Goal: Task Accomplishment & Management: Manage account settings

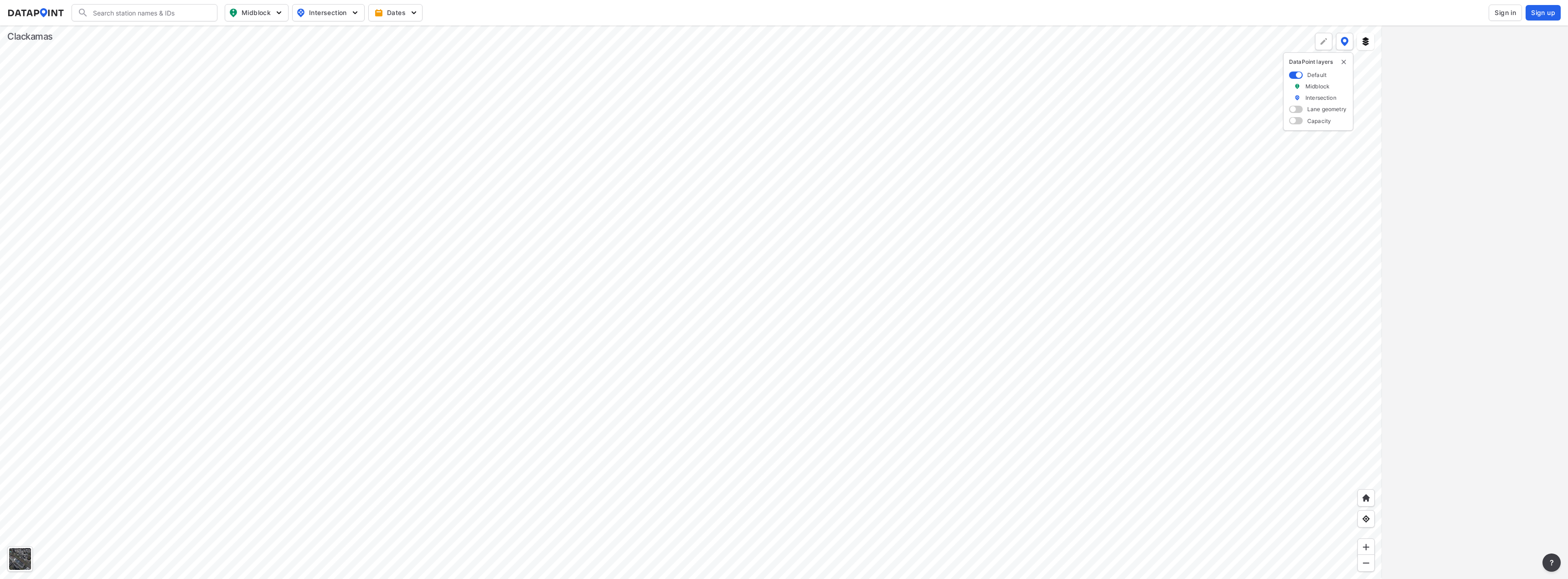
click at [1513, 12] on span "Sign in" at bounding box center [1505, 12] width 22 height 9
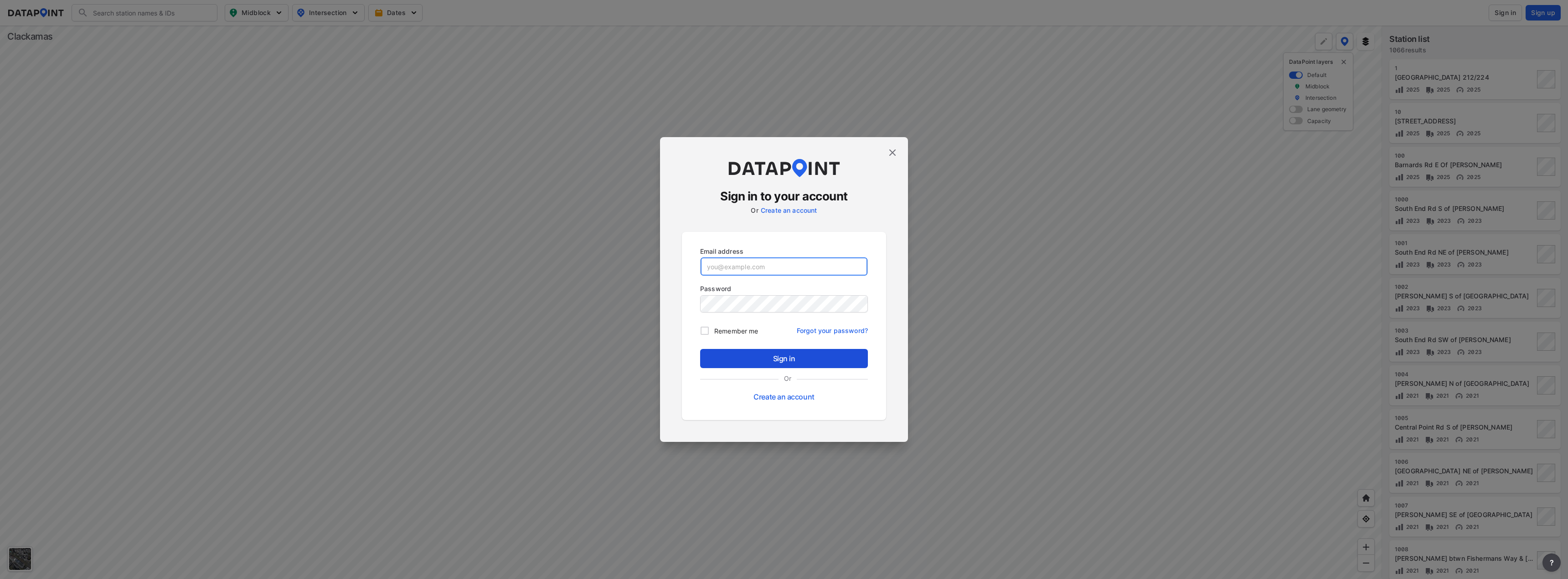
type input "[EMAIL_ADDRESS][DOMAIN_NAME]"
click at [759, 357] on span "Sign in" at bounding box center [784, 358] width 153 height 11
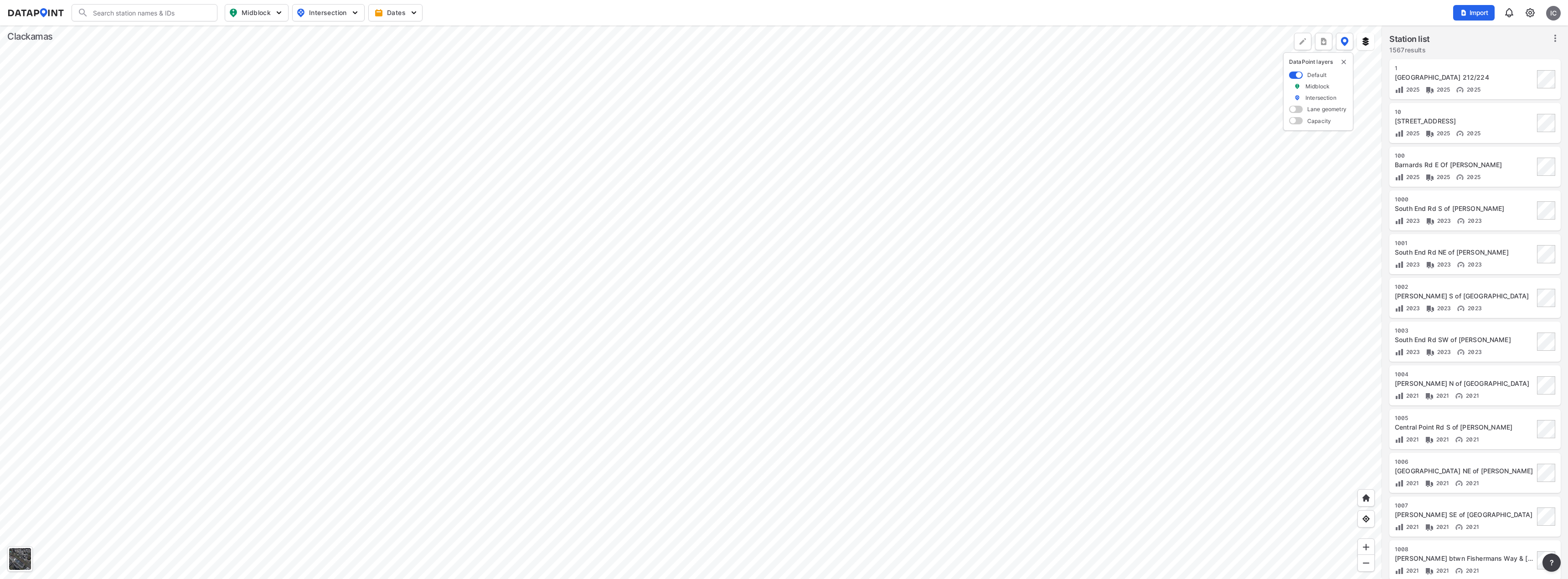
click at [559, 308] on div at bounding box center [691, 302] width 1382 height 553
click at [552, 275] on div at bounding box center [691, 302] width 1382 height 553
click at [565, 348] on div at bounding box center [691, 302] width 1382 height 553
click at [502, 202] on div at bounding box center [691, 302] width 1382 height 553
click at [510, 206] on div at bounding box center [691, 302] width 1382 height 553
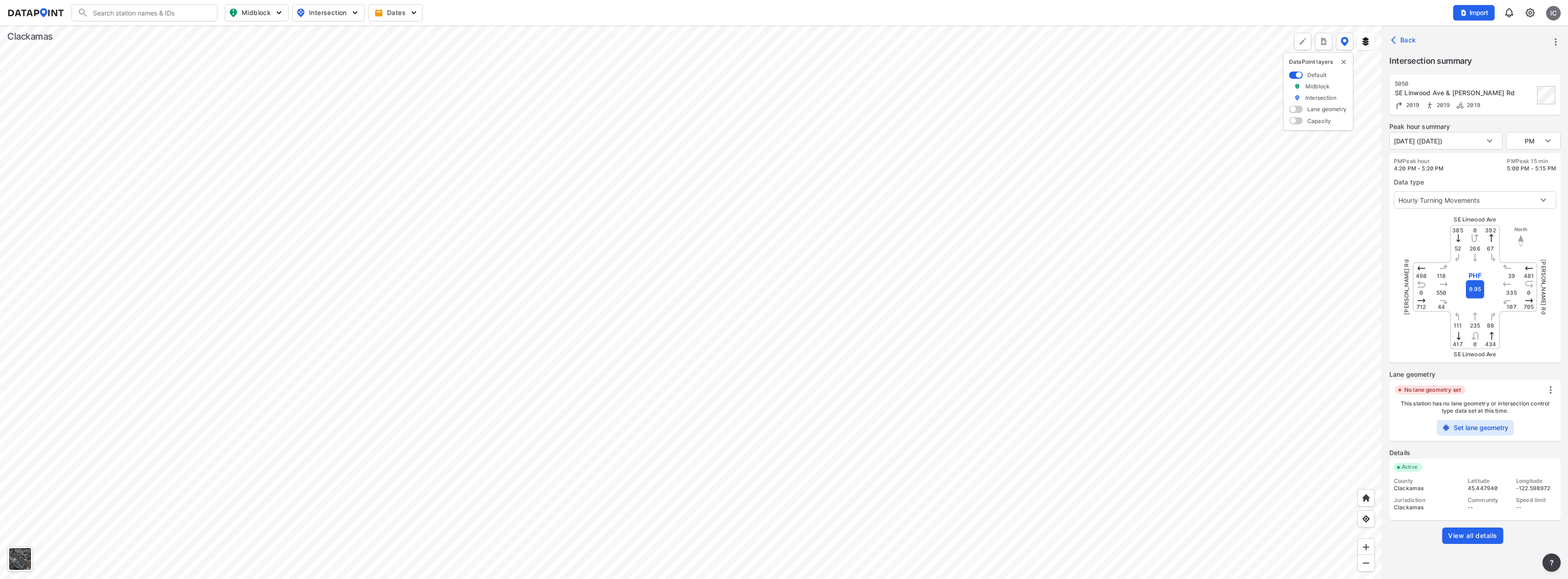
click at [1167, 348] on div at bounding box center [691, 302] width 1382 height 553
click at [651, 430] on div at bounding box center [691, 302] width 1382 height 553
click at [701, 400] on div at bounding box center [691, 302] width 1382 height 553
click at [654, 349] on div at bounding box center [691, 302] width 1382 height 553
click at [660, 147] on div at bounding box center [691, 302] width 1382 height 553
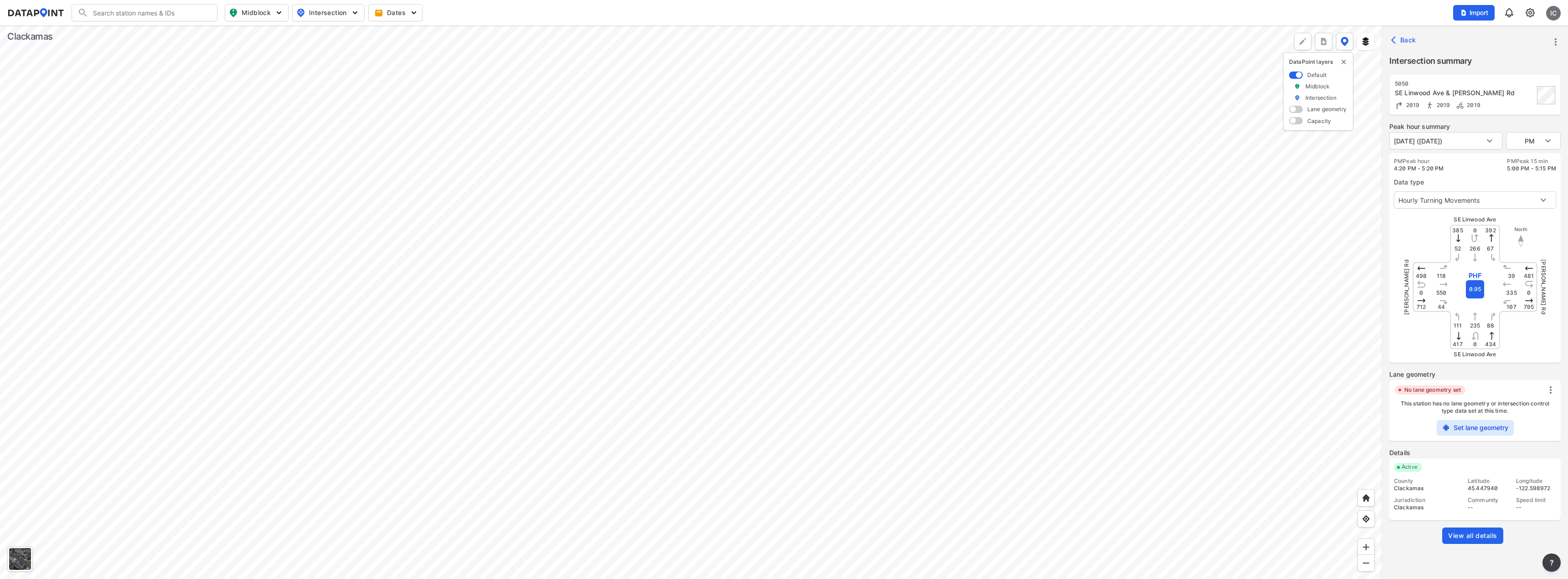
click at [899, 373] on div at bounding box center [691, 302] width 1382 height 553
click at [715, 408] on div at bounding box center [691, 302] width 1382 height 553
click at [739, 397] on div at bounding box center [691, 302] width 1382 height 553
click at [884, 458] on div at bounding box center [691, 302] width 1382 height 553
click at [1041, 527] on div at bounding box center [691, 302] width 1382 height 553
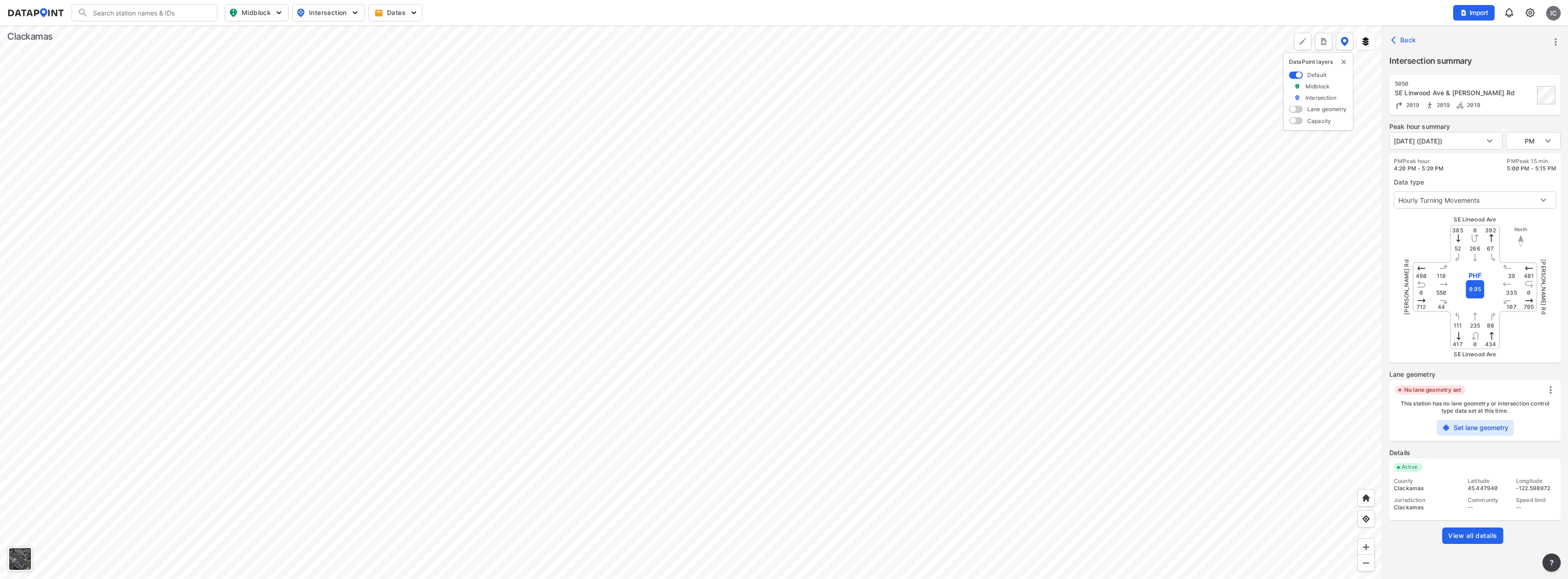
click at [690, 536] on div at bounding box center [691, 302] width 1382 height 553
